Goal: Task Accomplishment & Management: Use online tool/utility

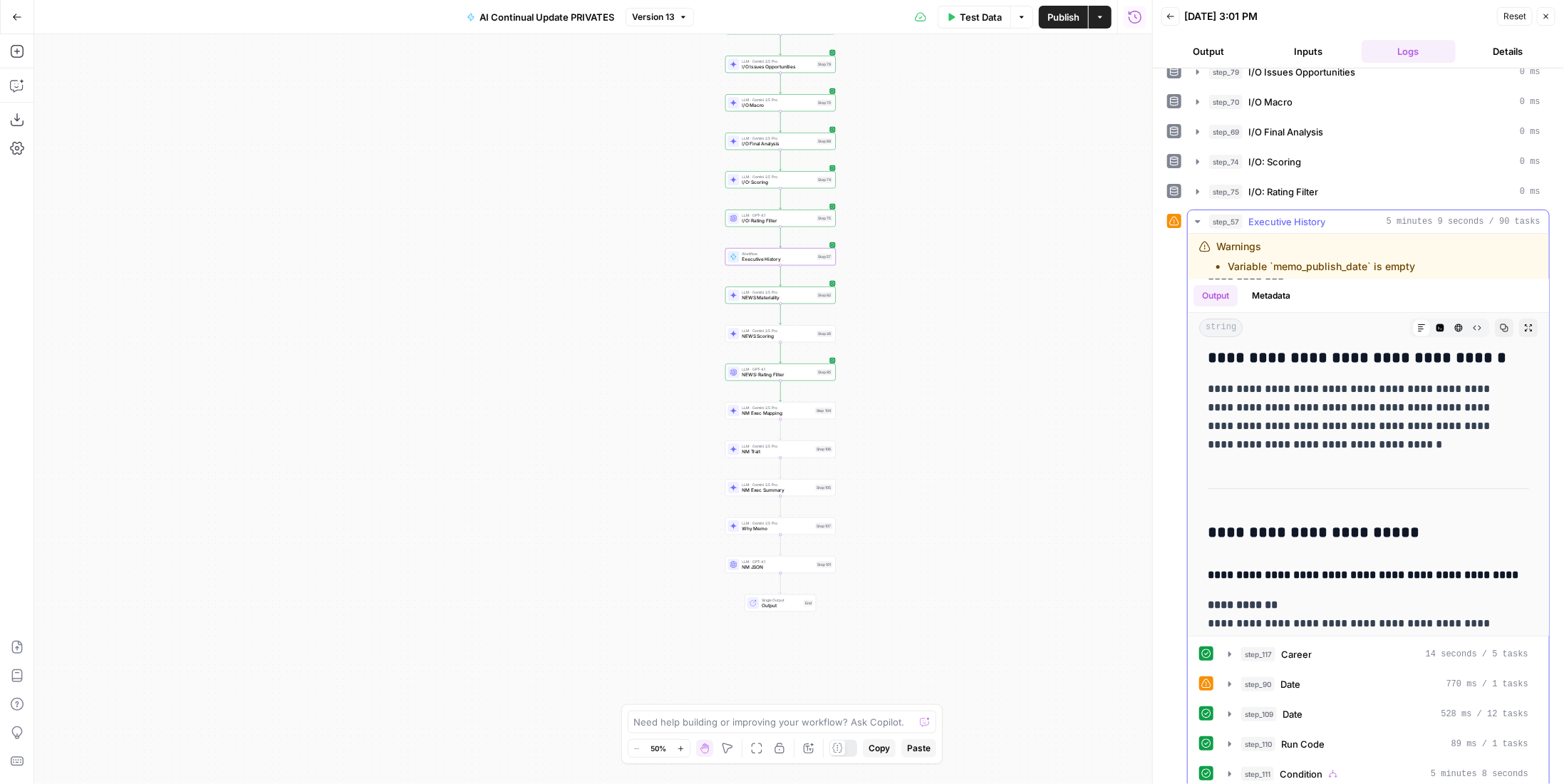
scroll to position [214, 0]
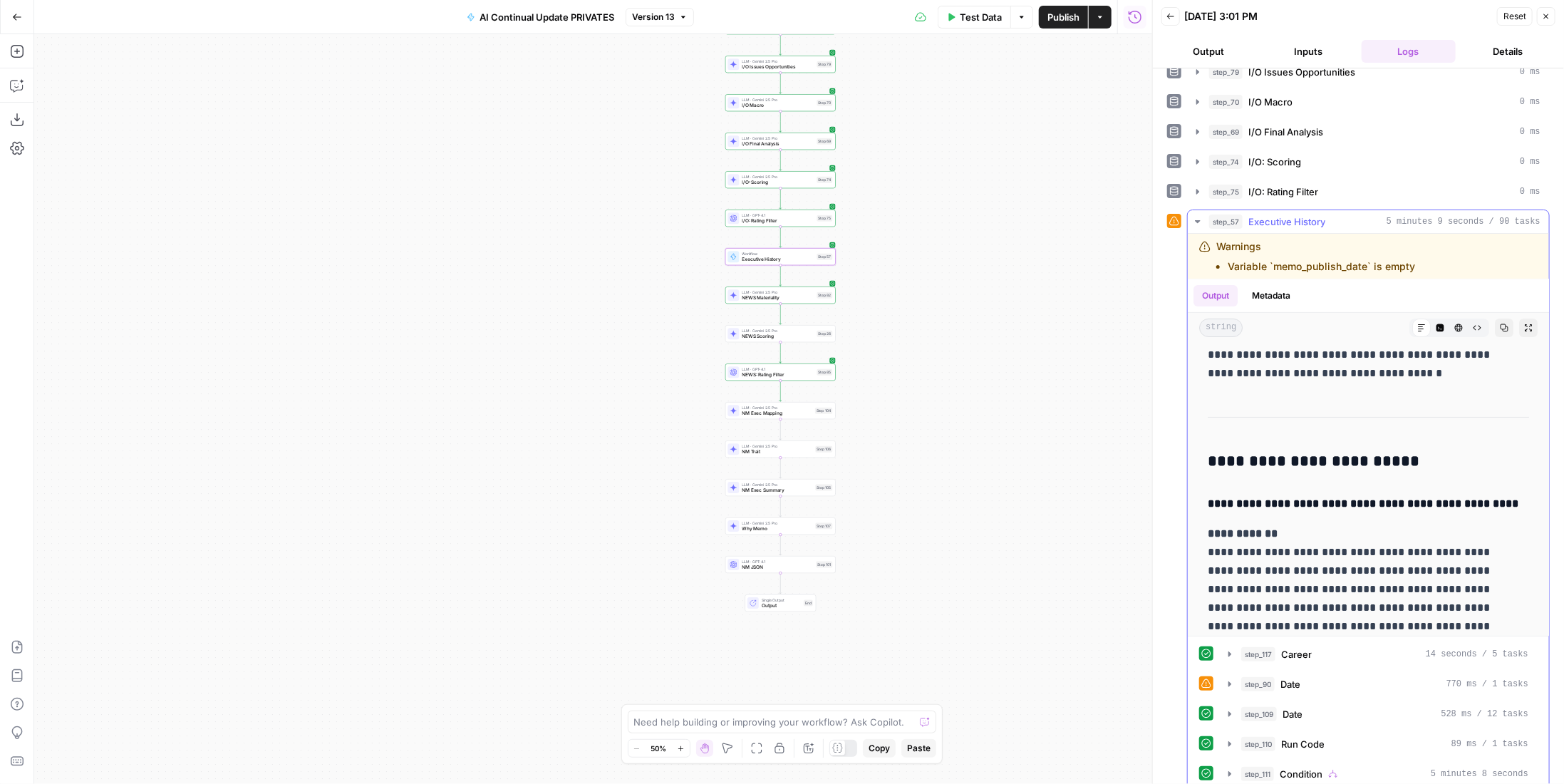
click at [1290, 643] on button "step_117 Career 14 seconds / 5 tasks" at bounding box center [1378, 654] width 317 height 23
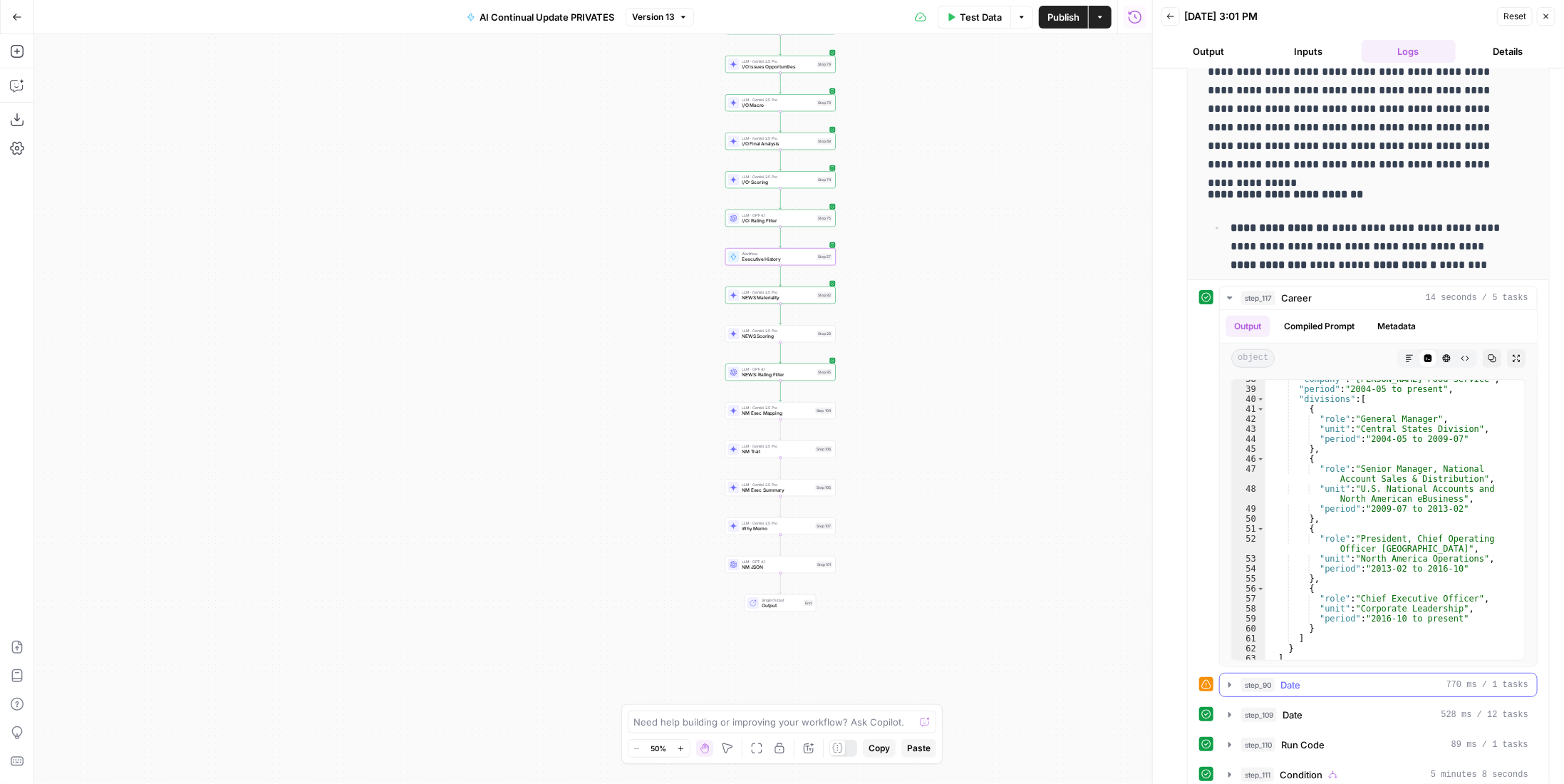
scroll to position [644, 0]
click at [1380, 765] on div "step_111 Condition 5 minutes 8 seconds" at bounding box center [1385, 772] width 287 height 14
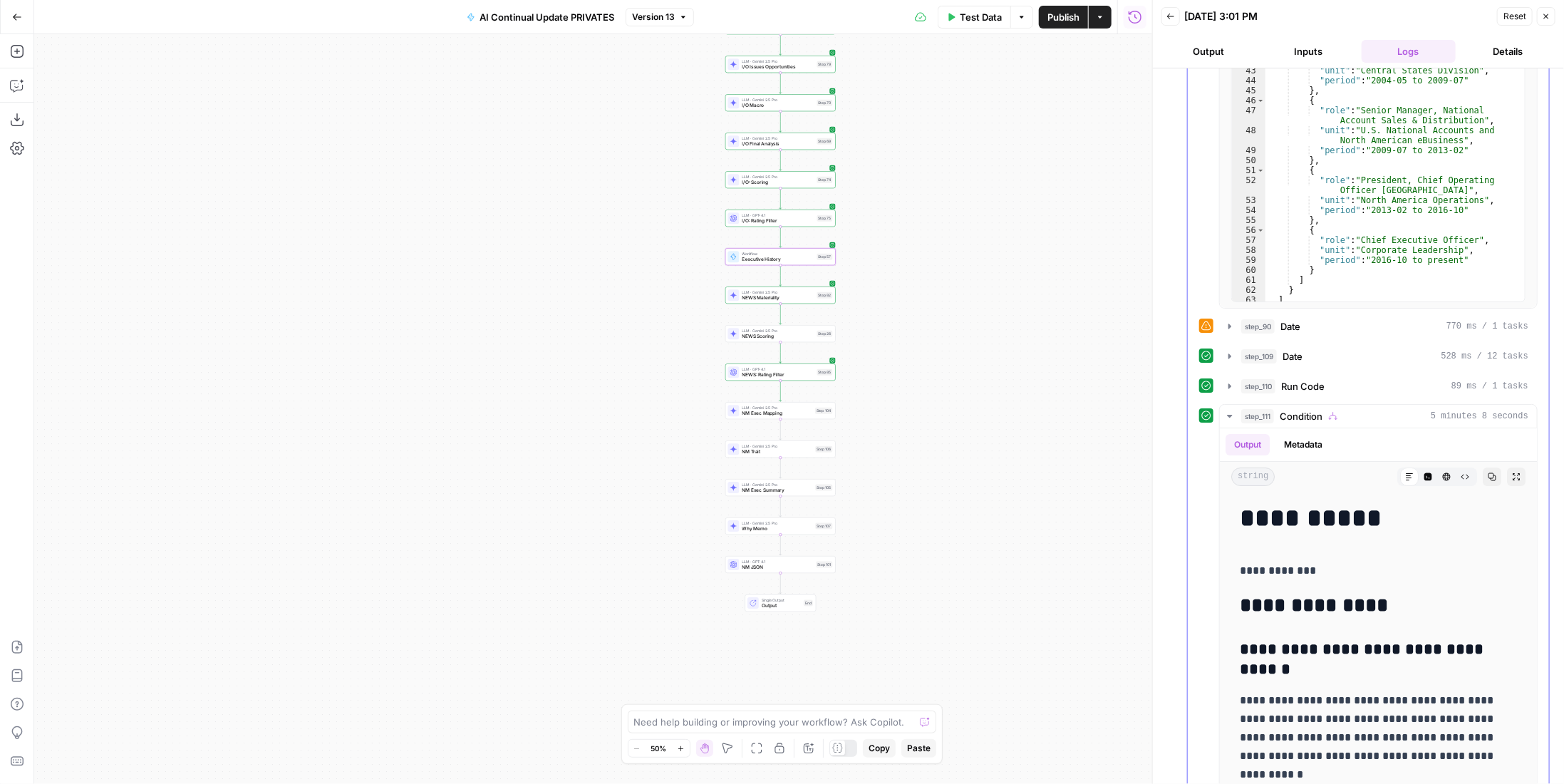
scroll to position [1211, 0]
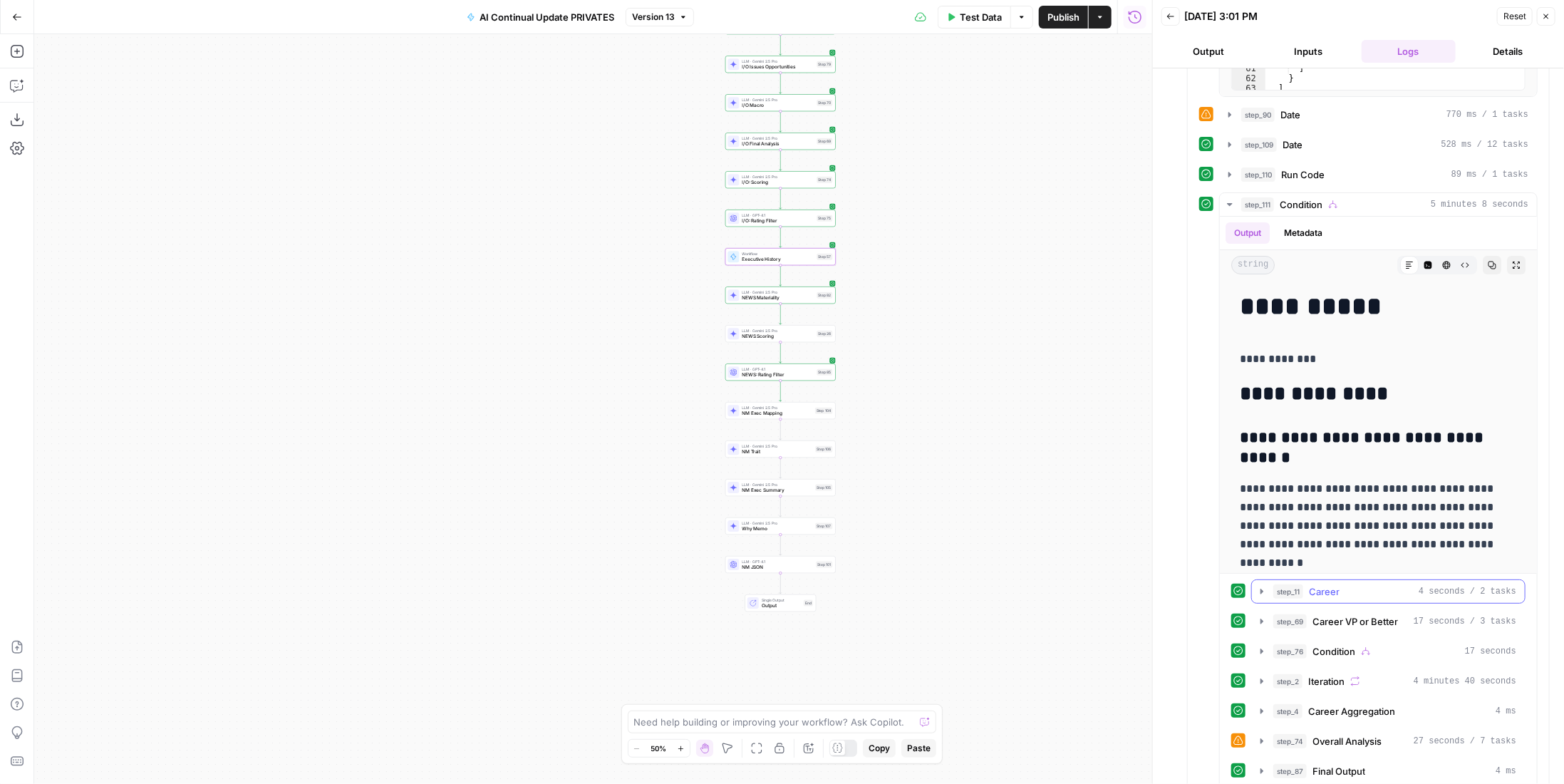
click at [1383, 584] on div "step_11 Career 4 seconds / 2 tasks" at bounding box center [1395, 591] width 243 height 14
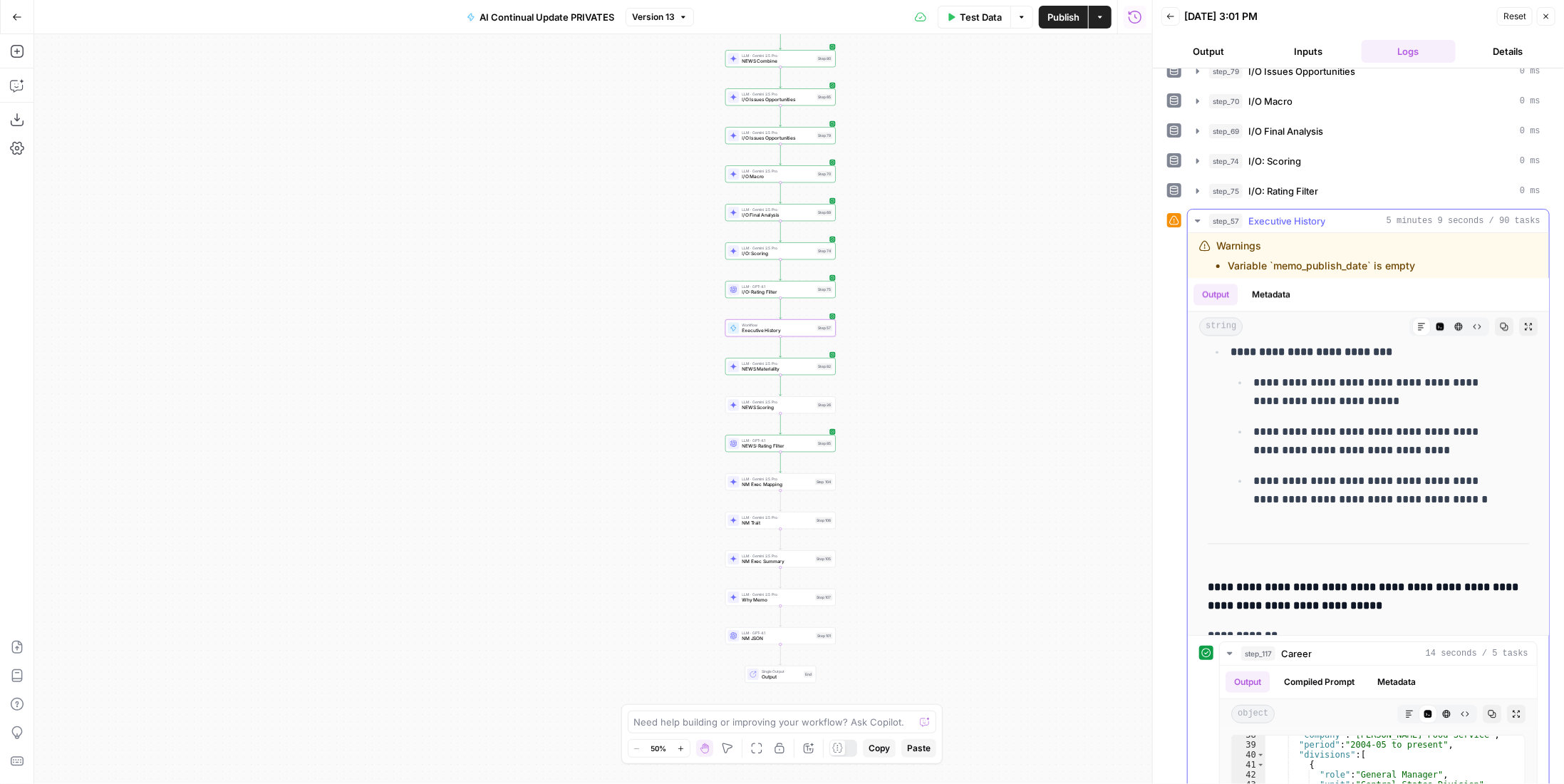
scroll to position [2565, 0]
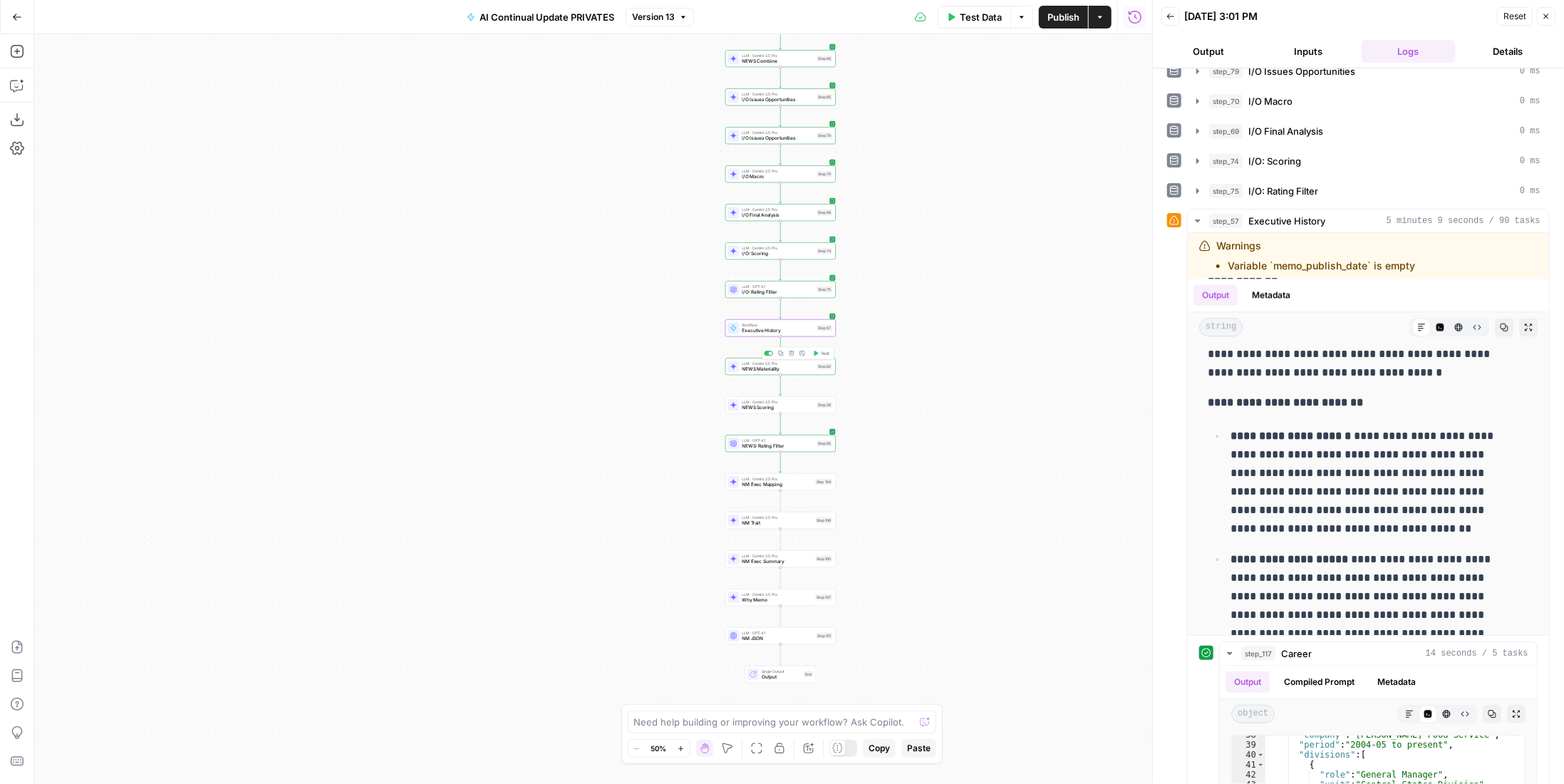
click at [827, 354] on span "Test" at bounding box center [825, 353] width 9 height 7
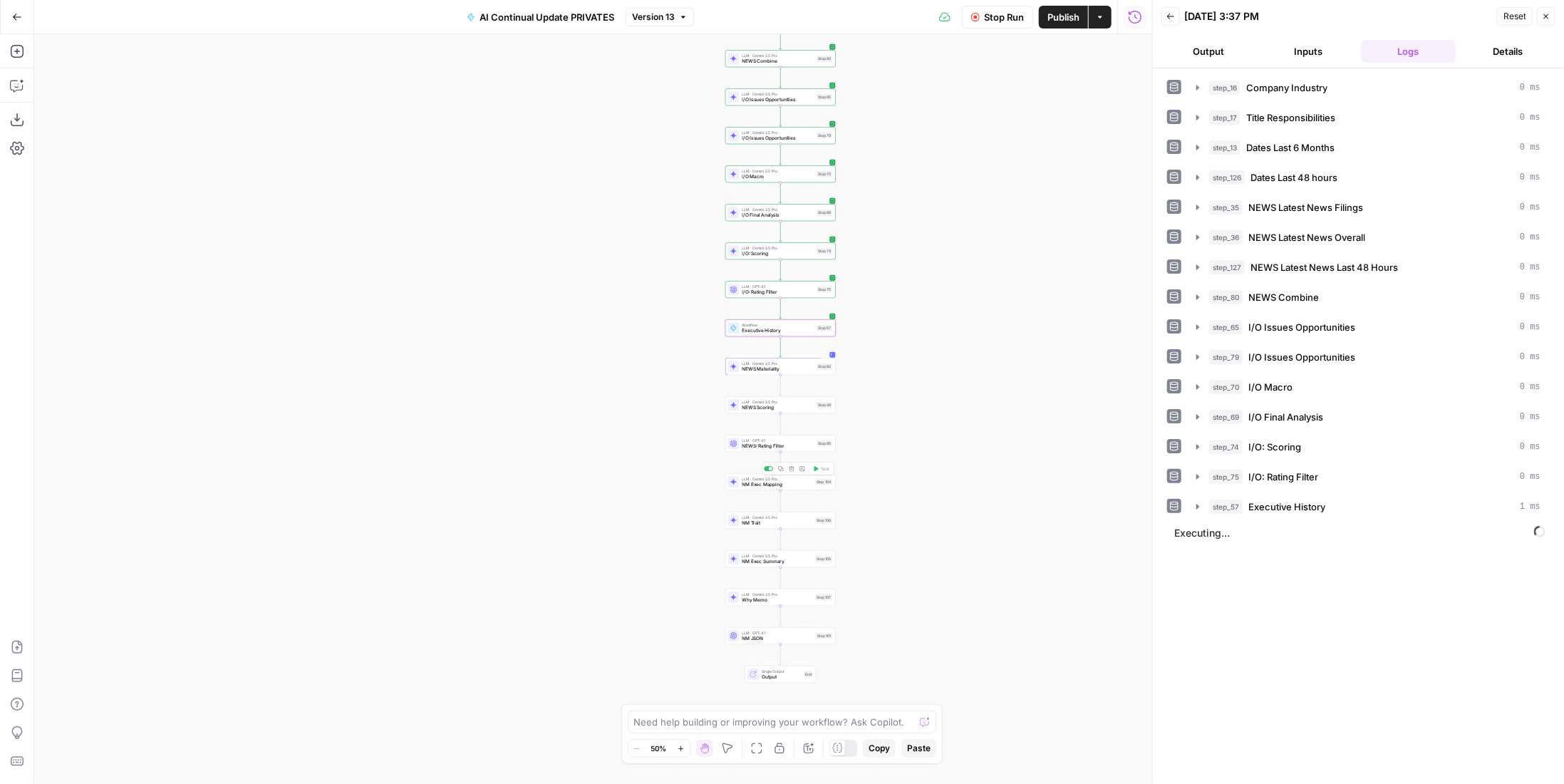
click at [830, 485] on div "LLM · Gemini 2.5 Pro NM Exec Mapping Step 104 Copy step Delete step Add Note Te…" at bounding box center [781, 482] width 105 height 12
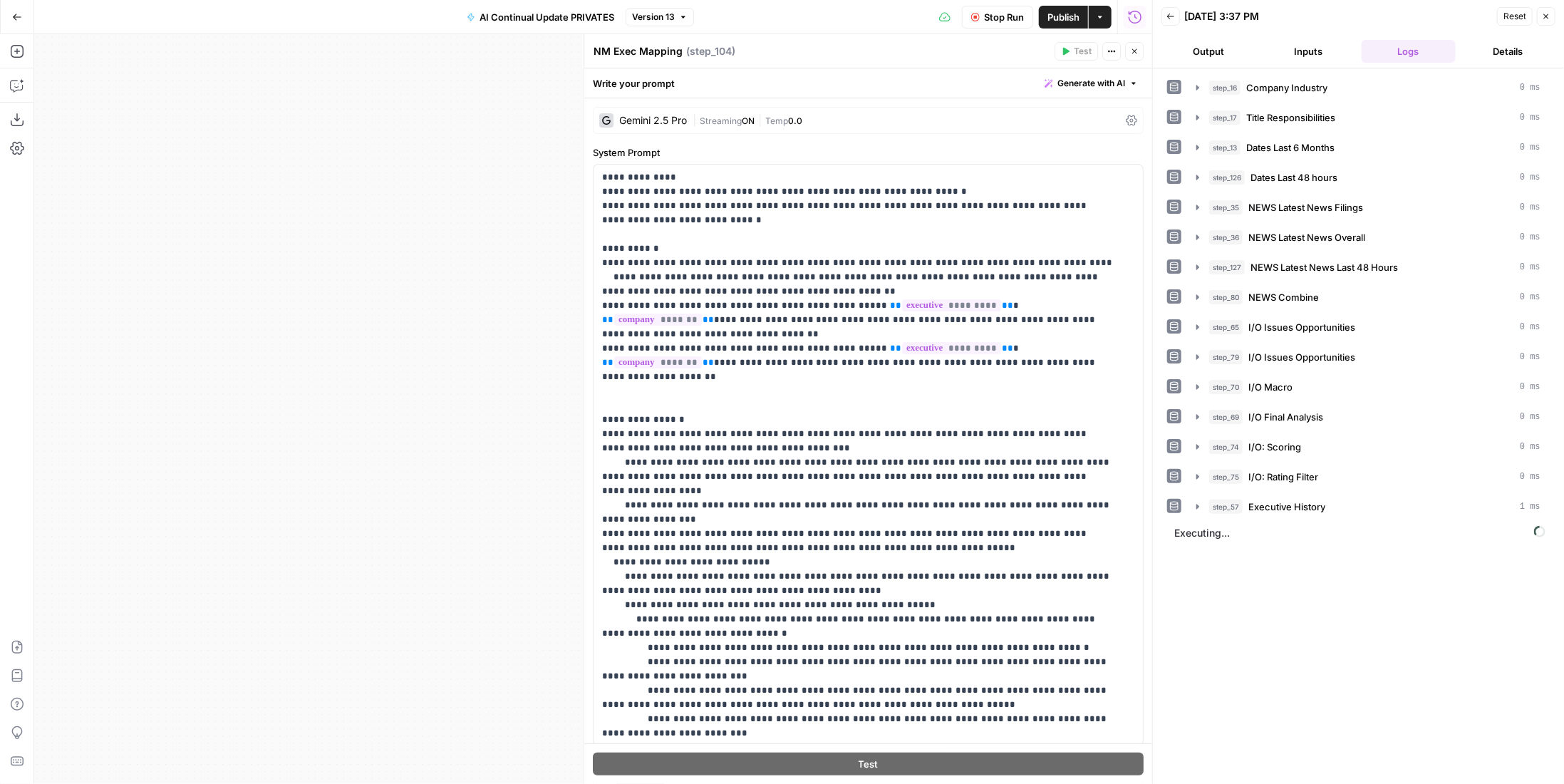
click at [1141, 49] on button "Close" at bounding box center [1134, 51] width 19 height 19
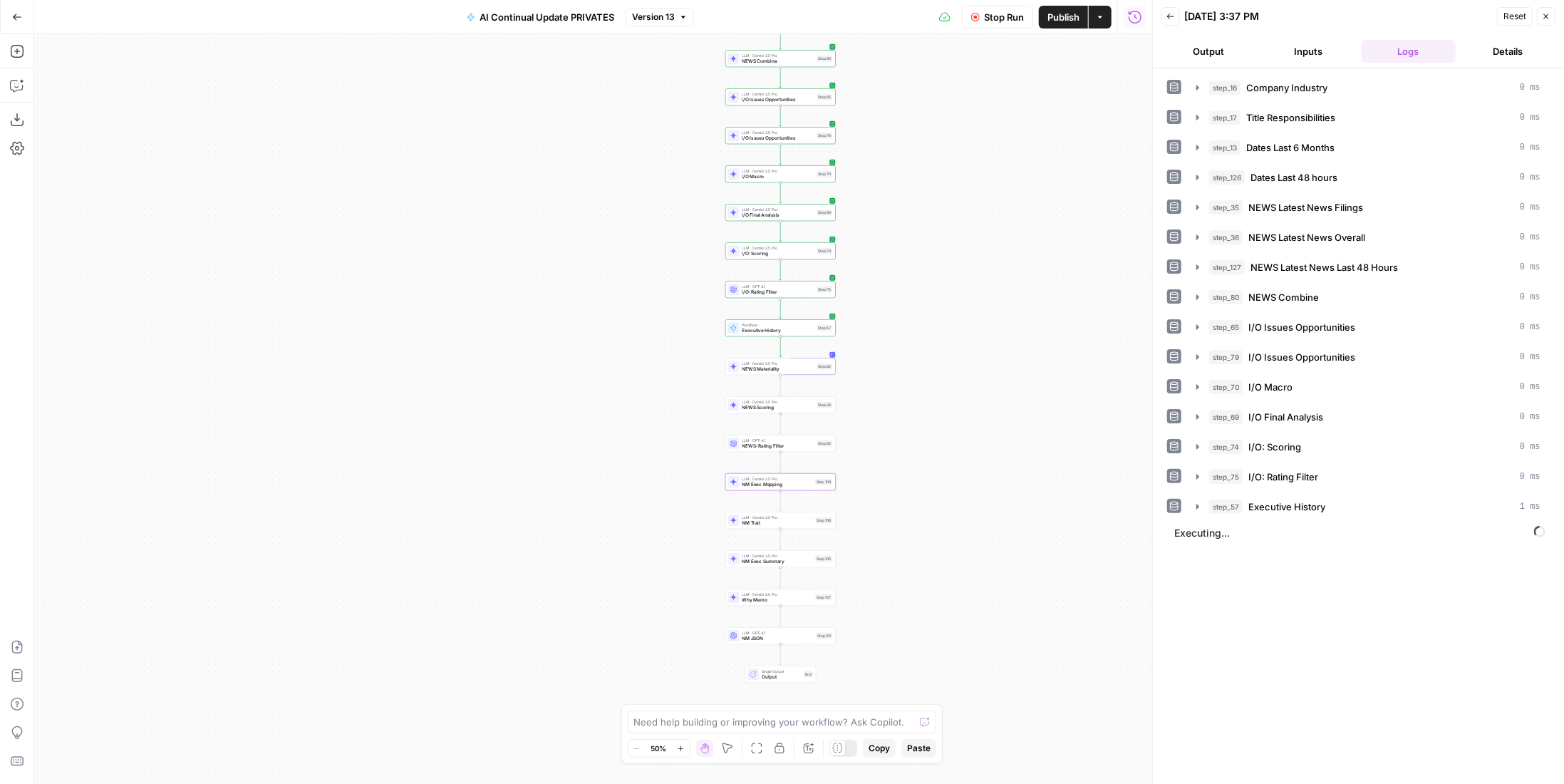
click at [1073, 22] on span "Publish" at bounding box center [1063, 16] width 32 height 14
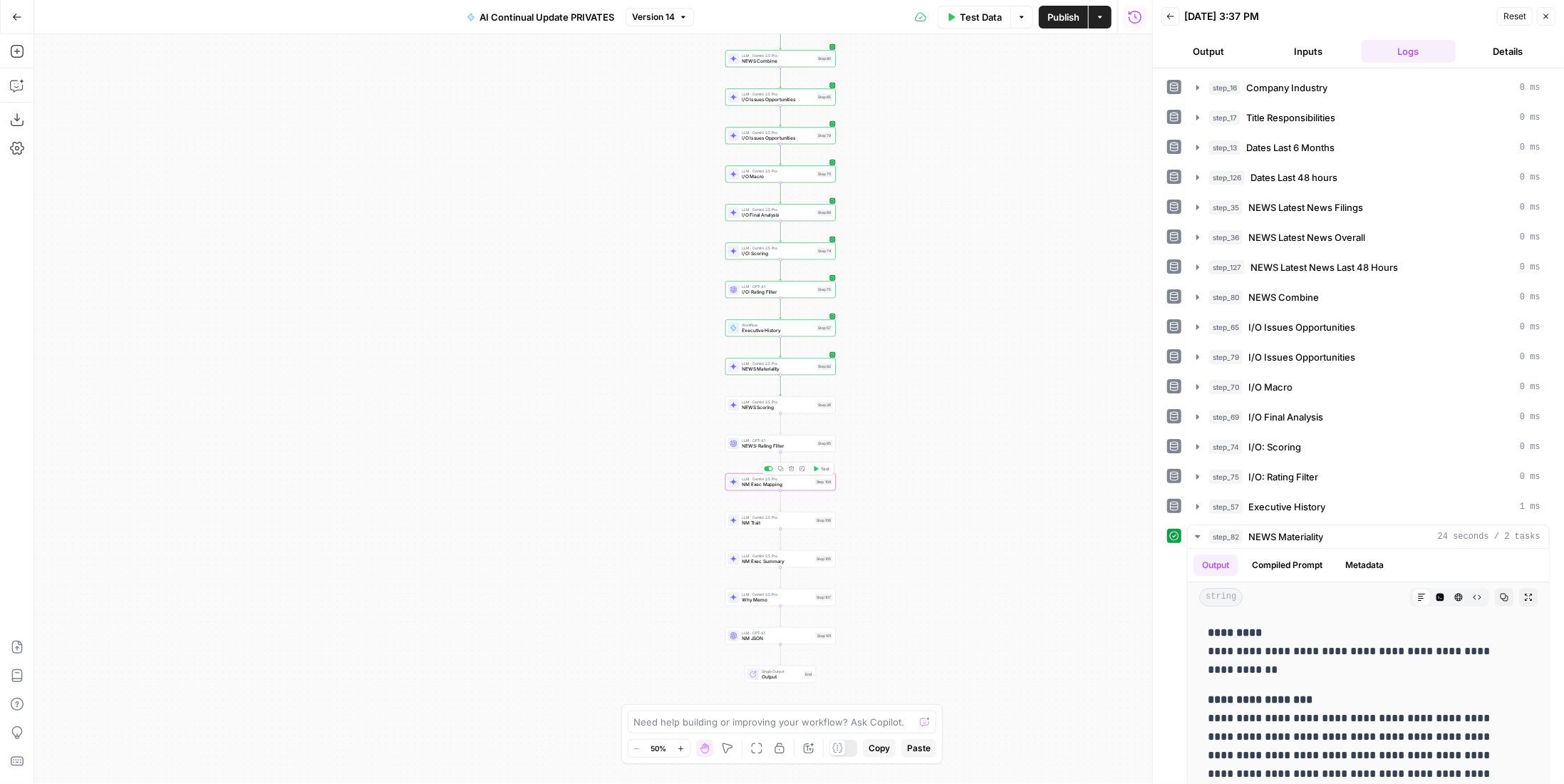
click at [830, 470] on span "Test" at bounding box center [825, 468] width 9 height 7
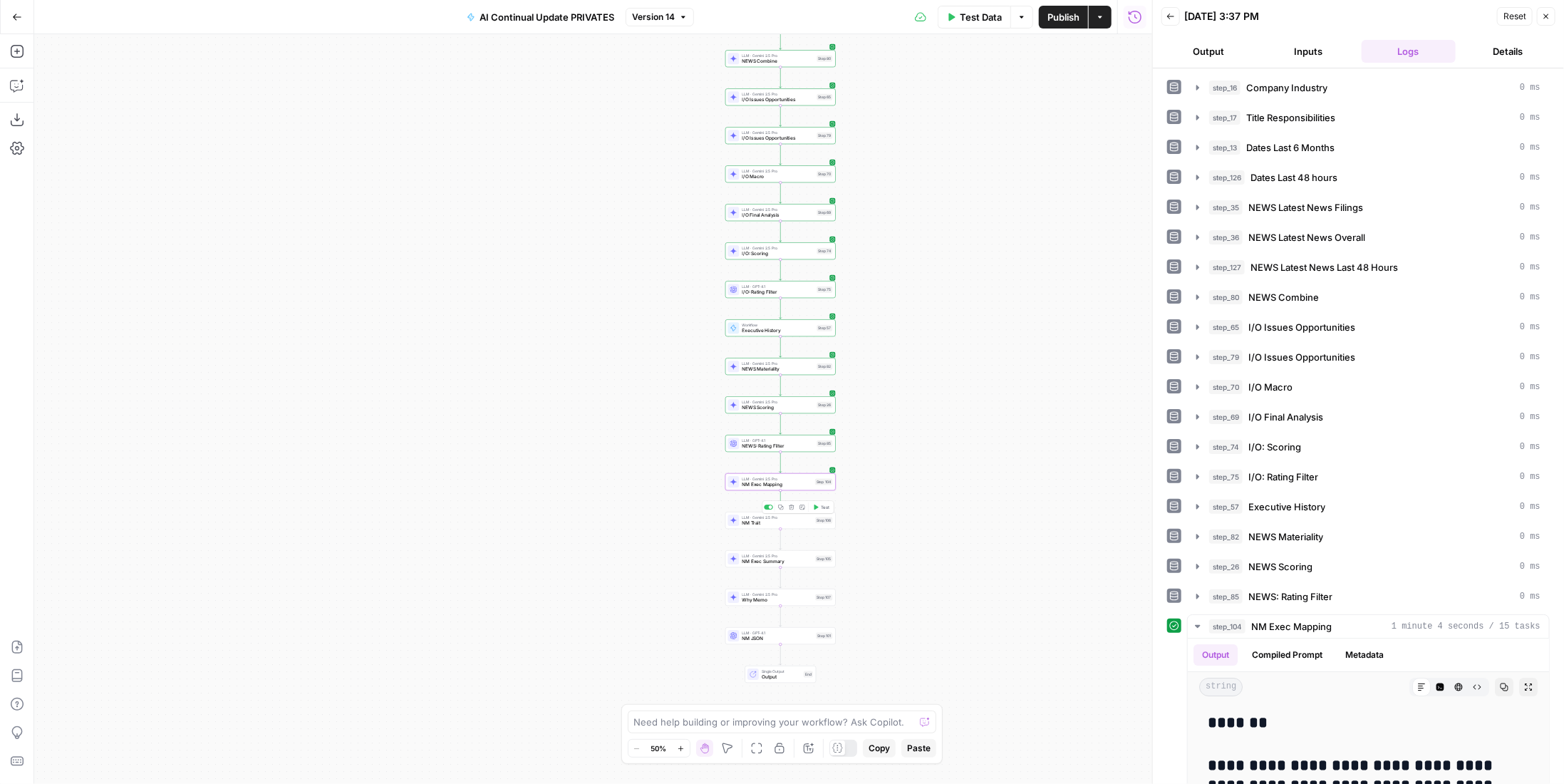
click at [827, 506] on span "Test" at bounding box center [825, 507] width 9 height 7
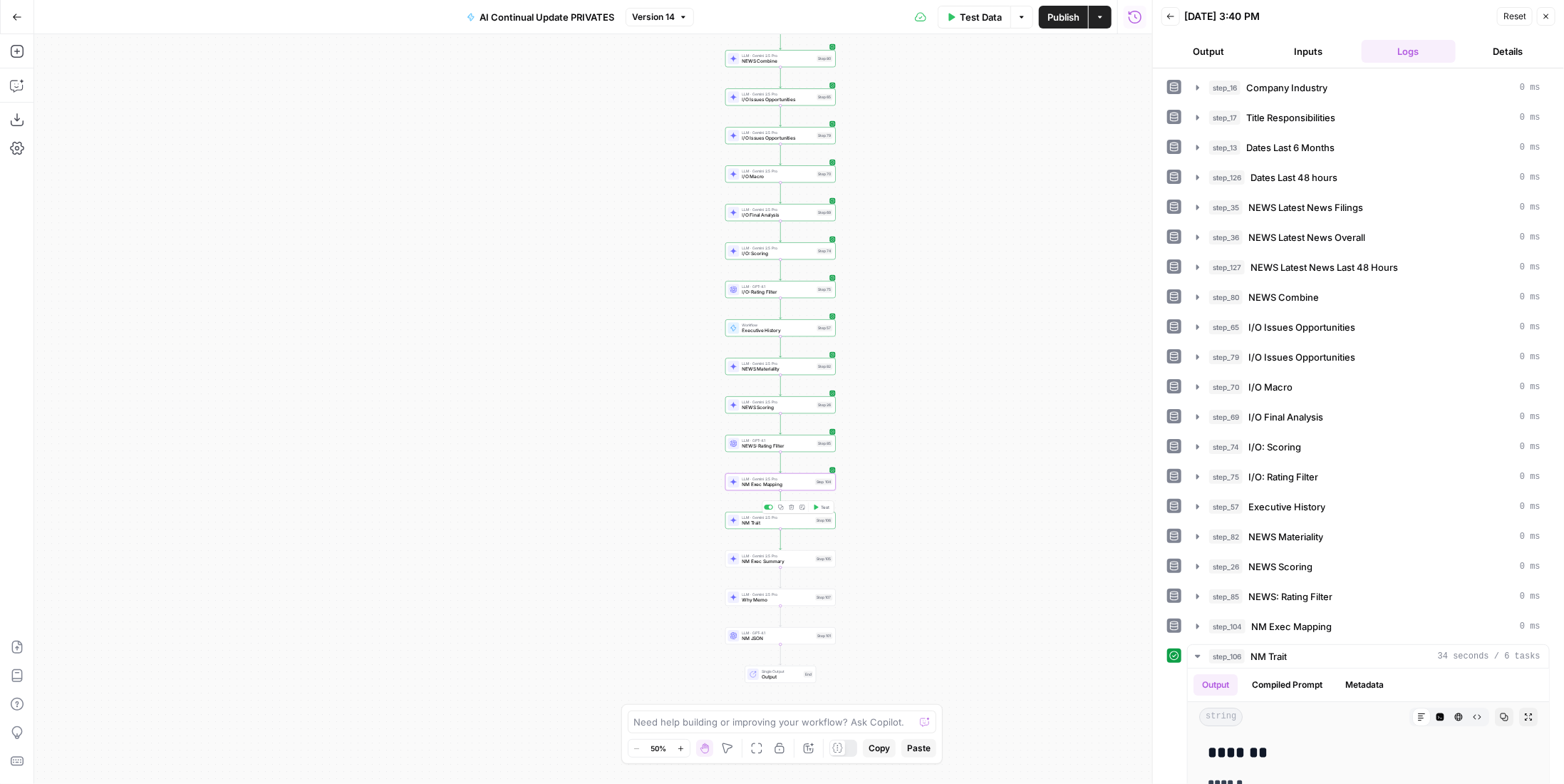
click at [828, 548] on div "Workflow Input Settings Inputs LLM · Gemini 2.5 Pro Company Industry Step 16 LL…" at bounding box center [593, 409] width 1118 height 750
click at [824, 542] on span "Test" at bounding box center [825, 545] width 9 height 7
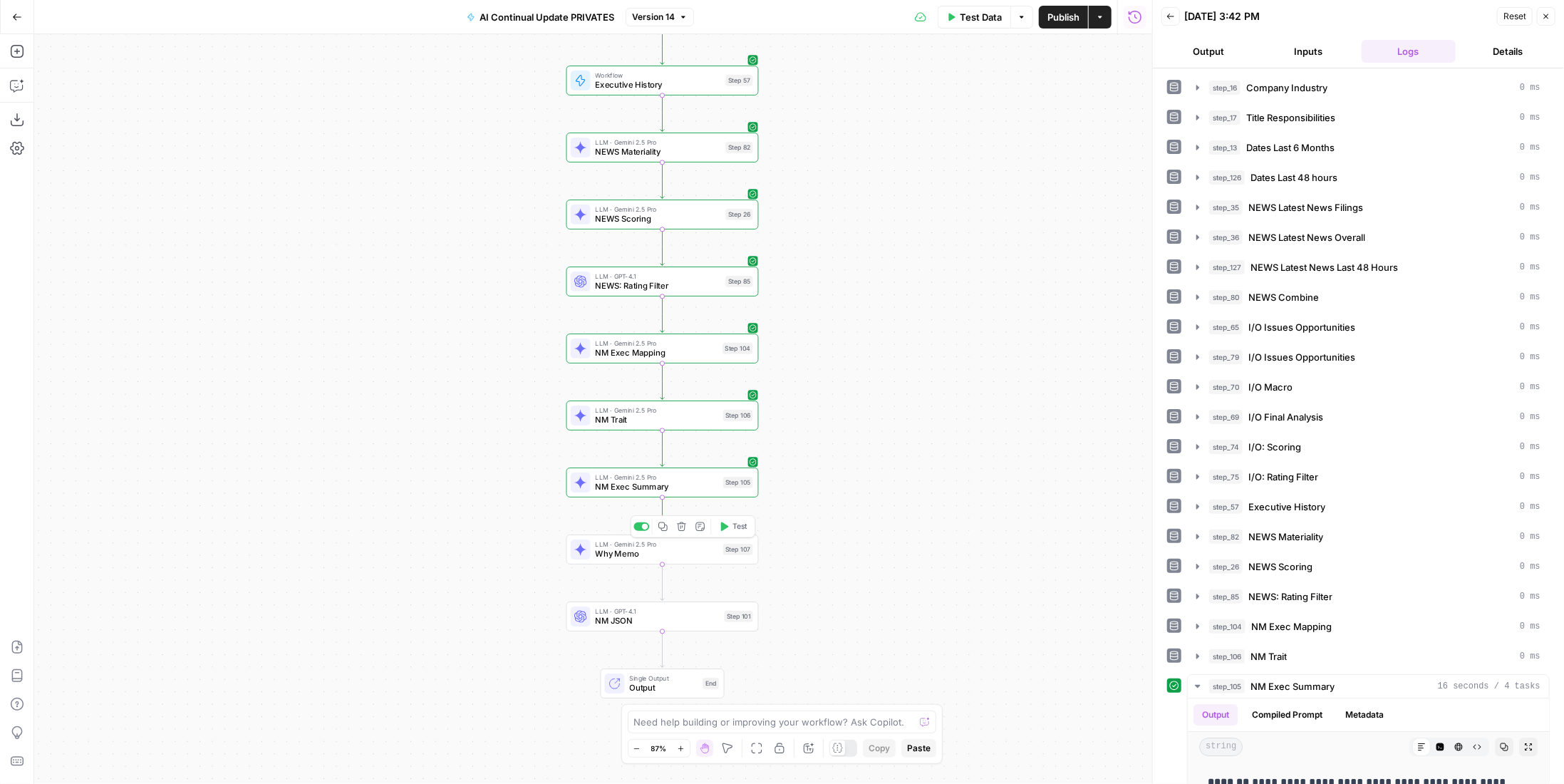
click at [744, 527] on span "Test" at bounding box center [740, 526] width 15 height 11
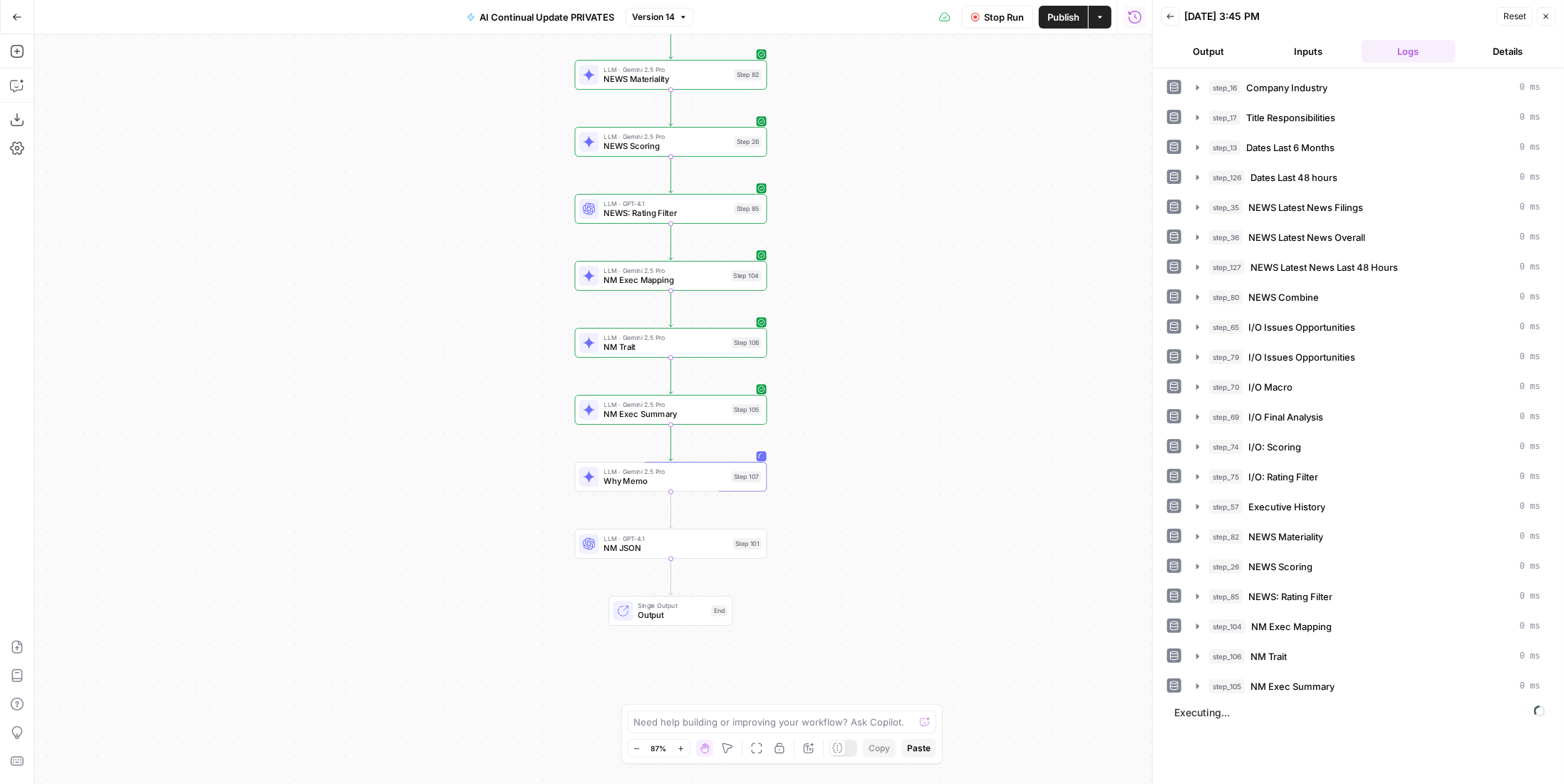
drag, startPoint x: 845, startPoint y: 597, endPoint x: 850, endPoint y: 544, distance: 53.2
click at [850, 544] on div "Workflow Input Settings Inputs LLM · Gemini 2.5 Pro Company Industry Step 16 LL…" at bounding box center [593, 409] width 1118 height 750
click at [1431, 701] on span "Executing..." at bounding box center [1360, 712] width 380 height 23
click at [1429, 684] on div "step_105 NM Exec Summary 0 ms" at bounding box center [1368, 686] width 363 height 25
click at [1426, 681] on button "step_105 NM Exec Summary 0 ms" at bounding box center [1368, 686] width 361 height 23
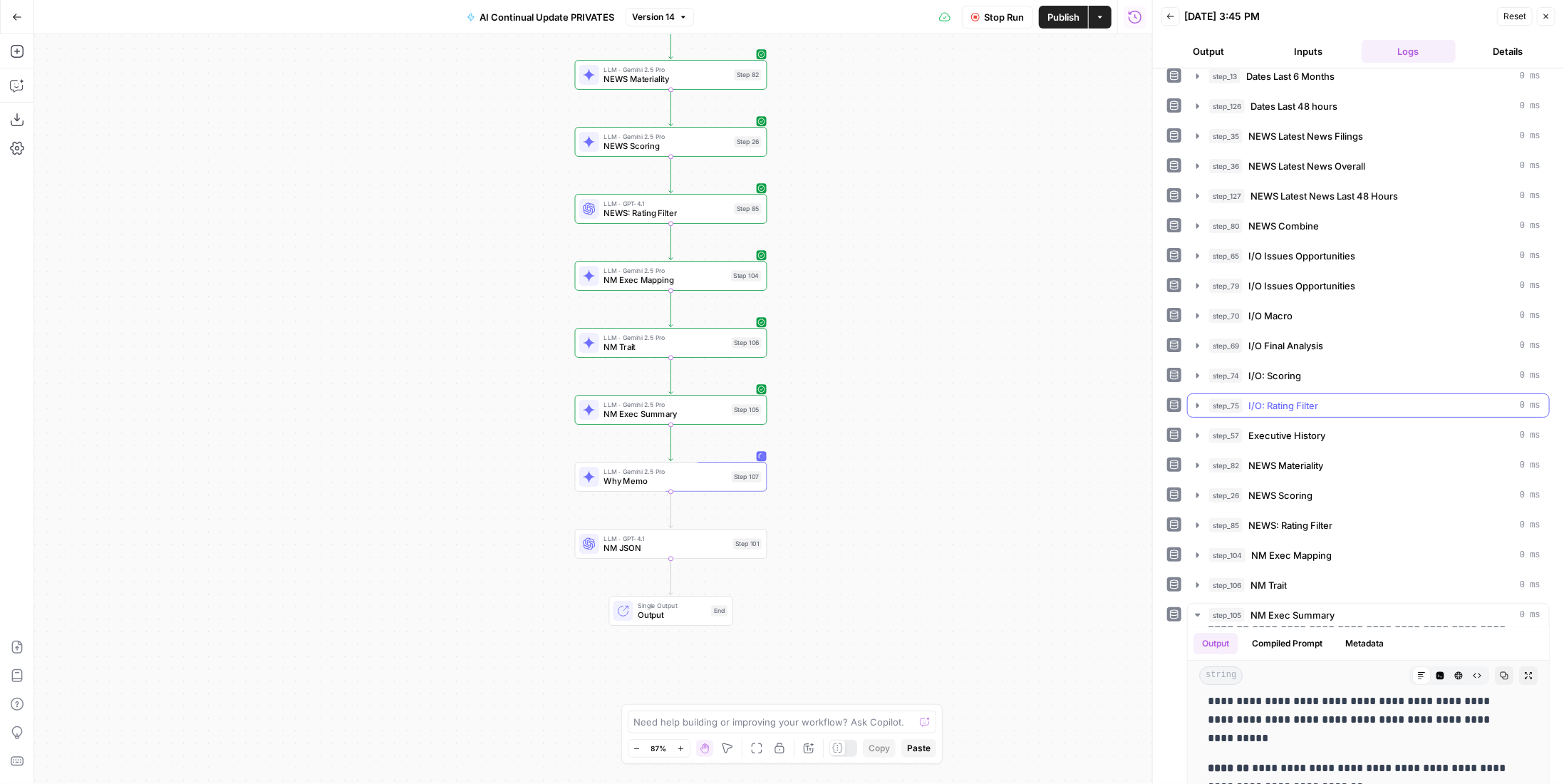
scroll to position [0, 0]
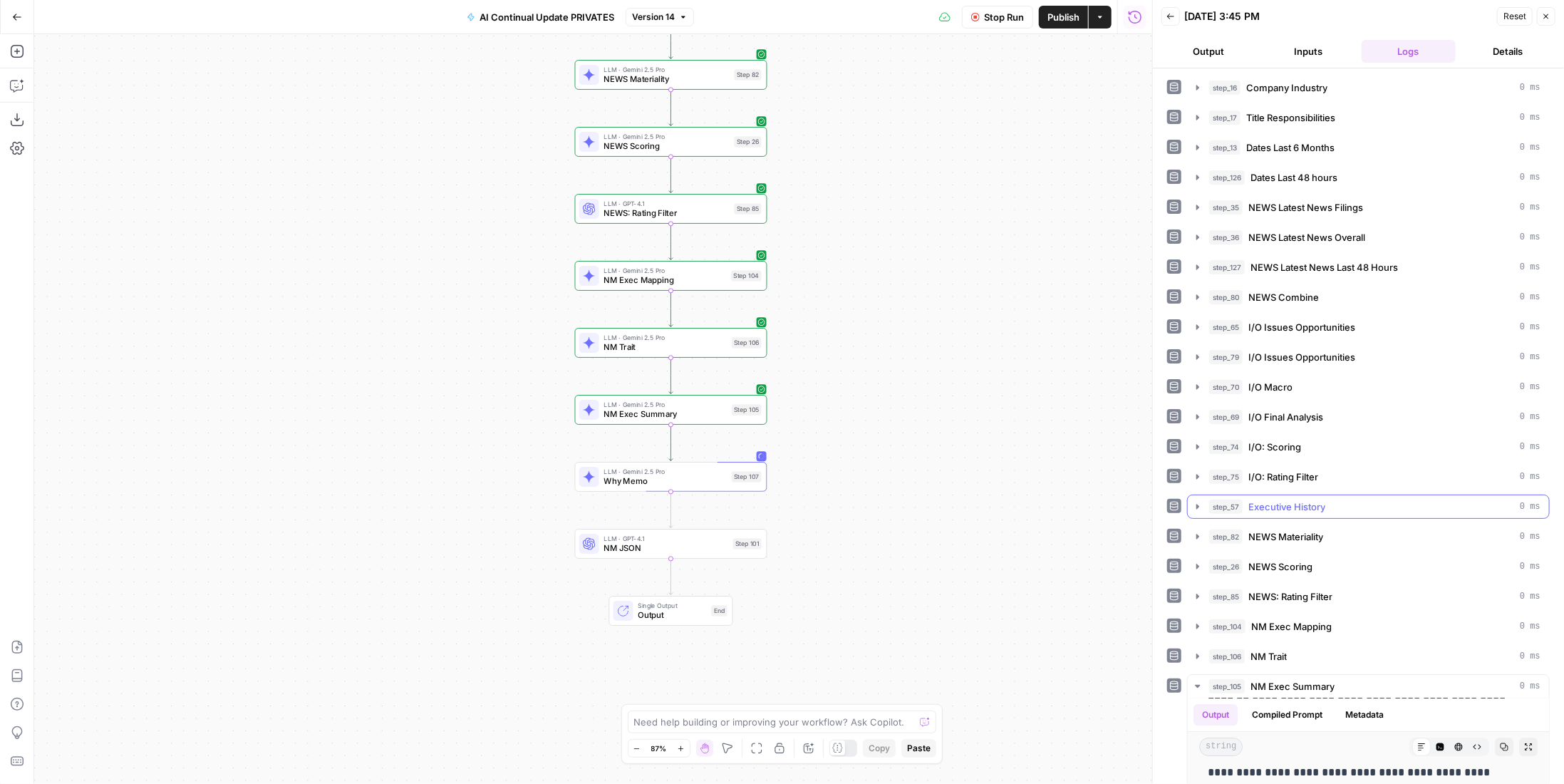
click at [1378, 499] on div "step_57 Executive History 0 ms" at bounding box center [1375, 506] width 332 height 14
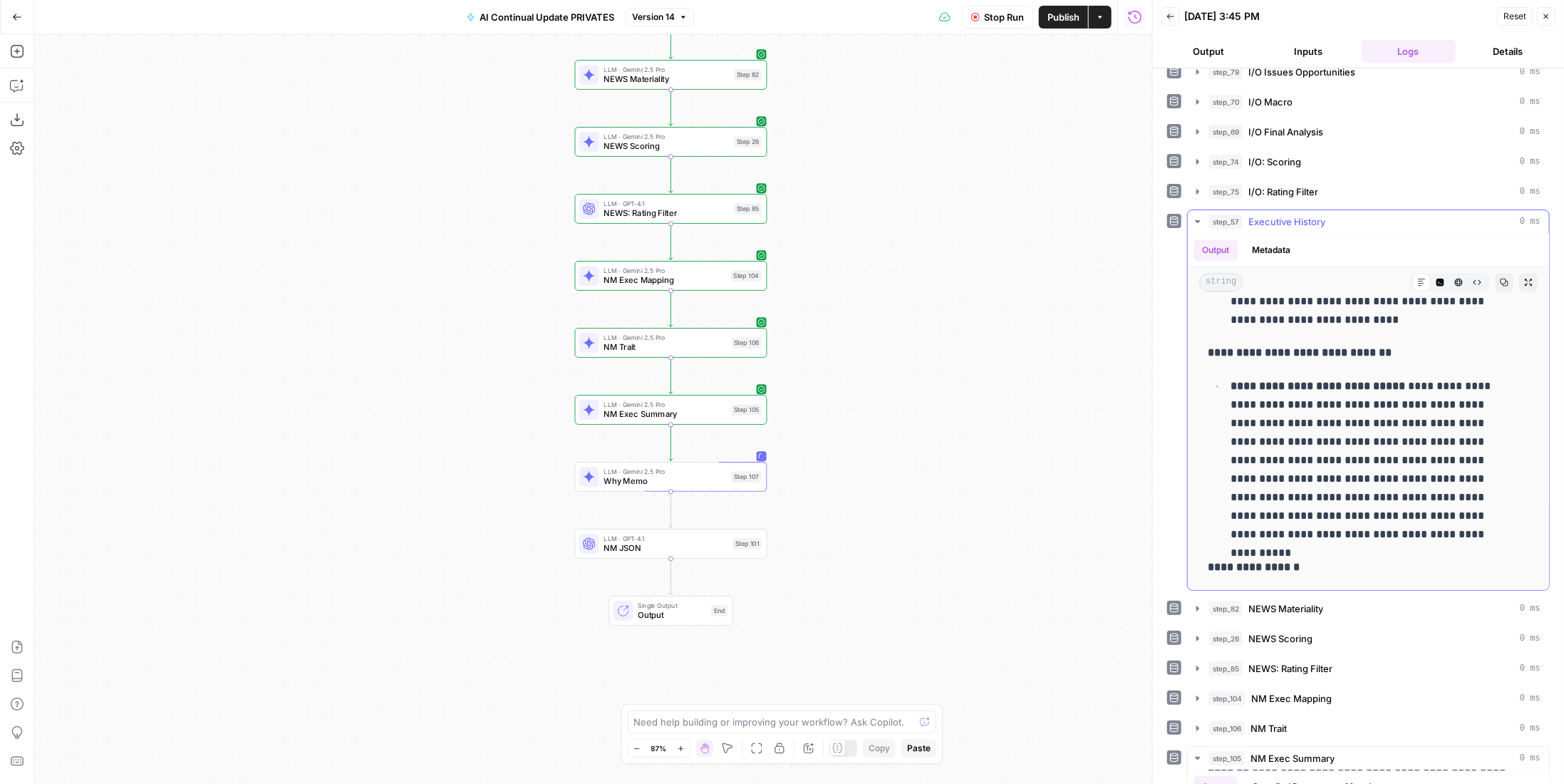
scroll to position [3255, 0]
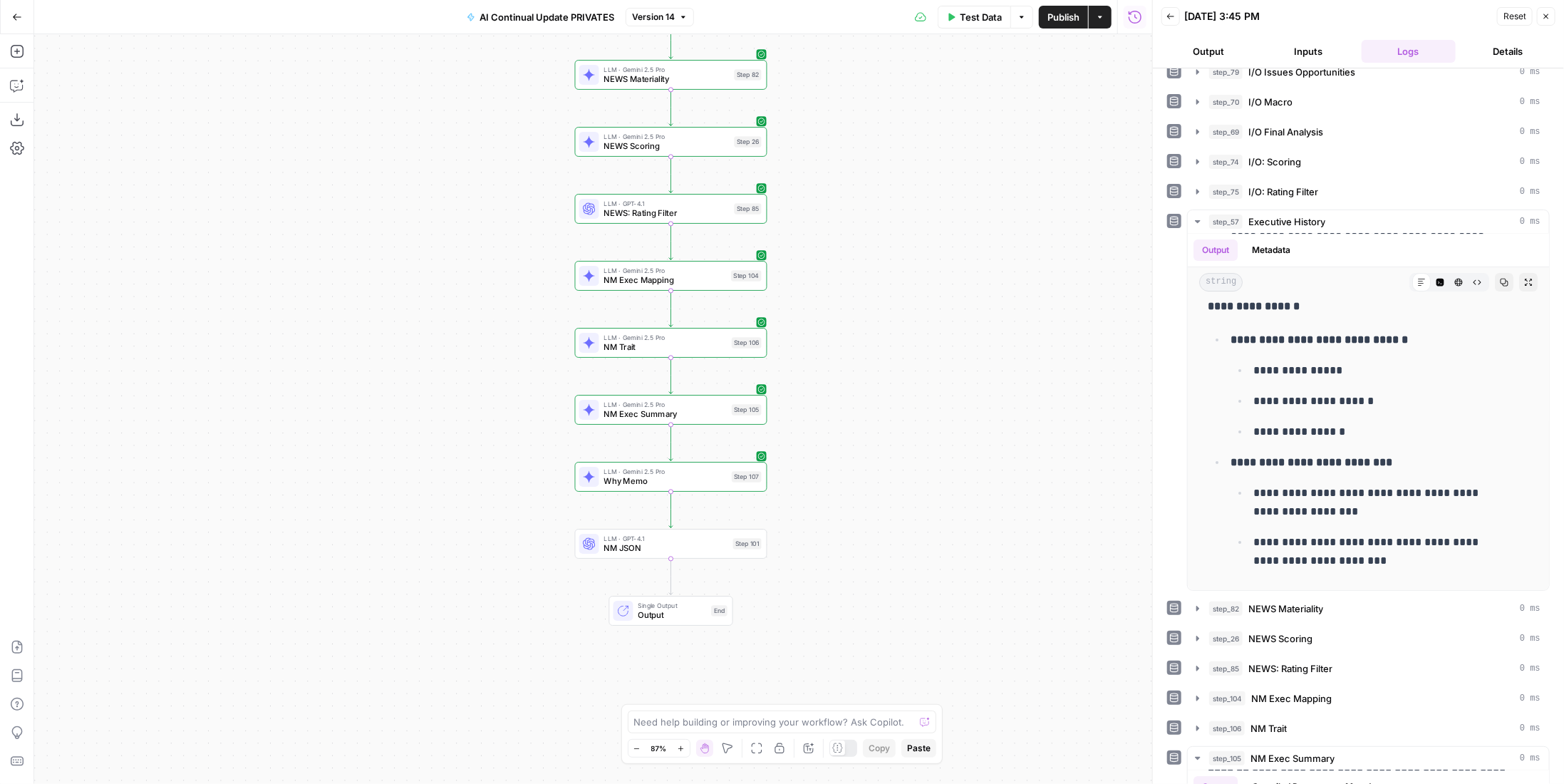
click at [1059, 17] on span "Publish" at bounding box center [1063, 16] width 32 height 14
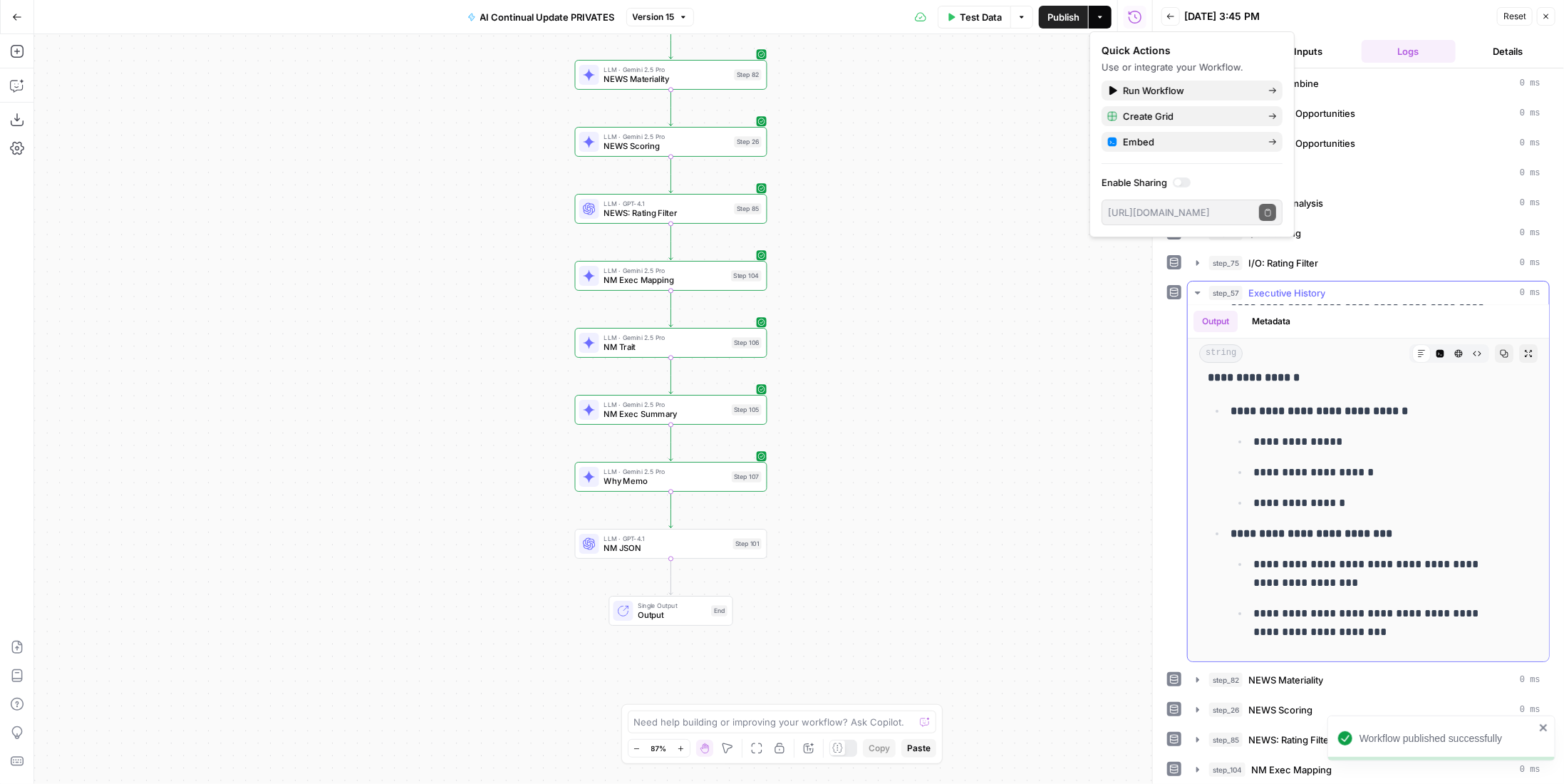
scroll to position [143, 0]
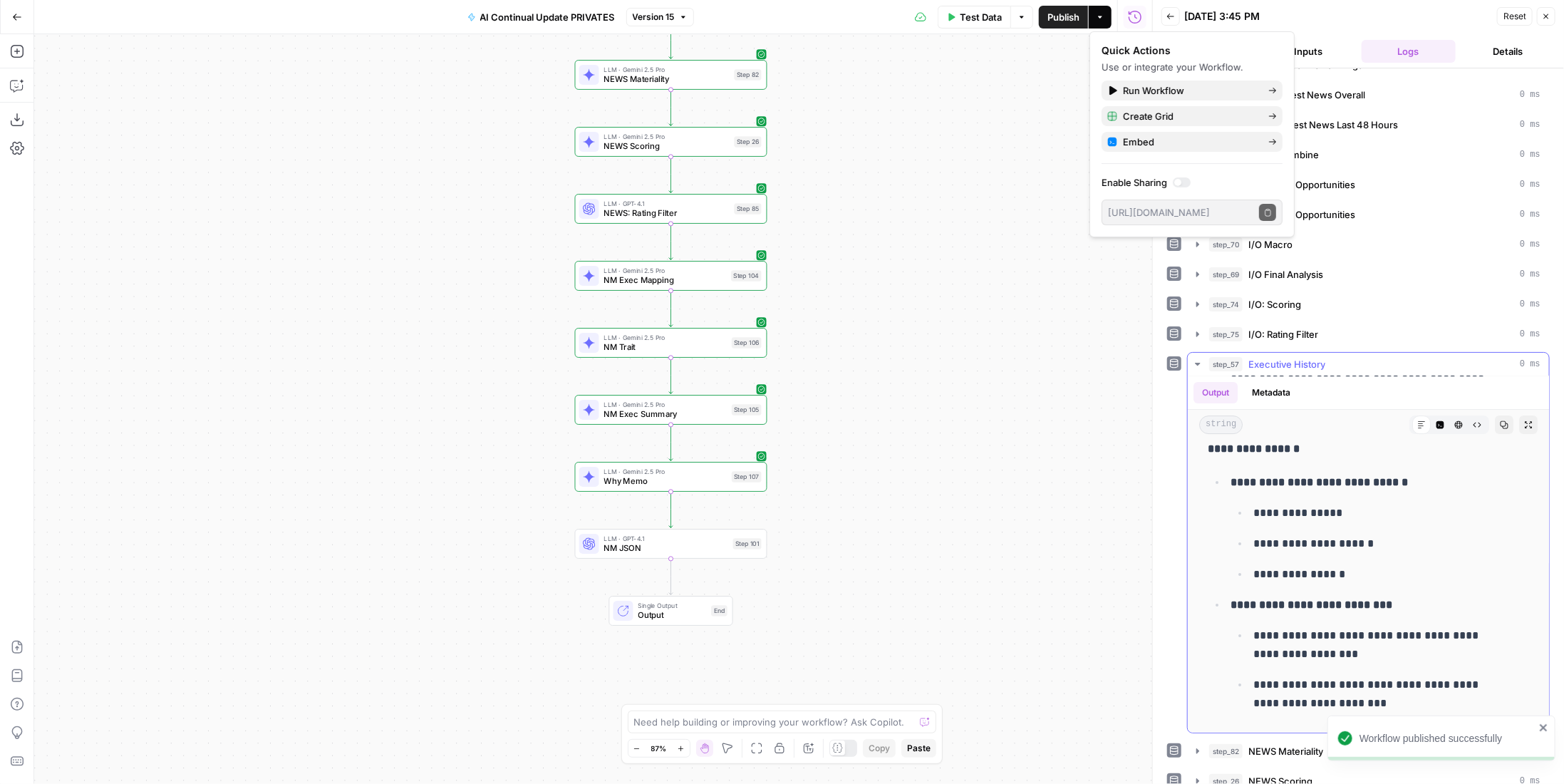
click at [1334, 357] on div "step_57 Executive History 0 ms" at bounding box center [1375, 363] width 332 height 14
